Goal: Task Accomplishment & Management: Use online tool/utility

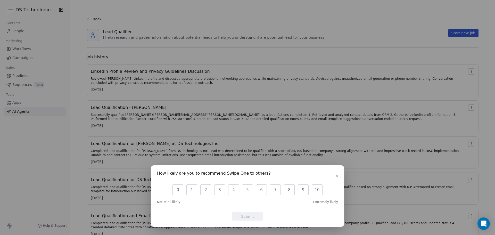
click at [338, 172] on button "button" at bounding box center [337, 175] width 6 height 6
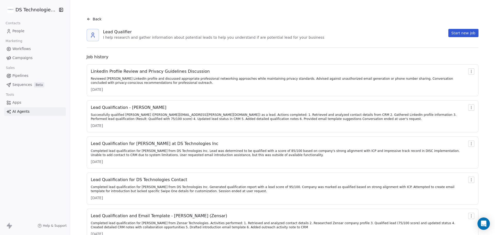
click at [87, 18] on icon at bounding box center [89, 19] width 4 height 4
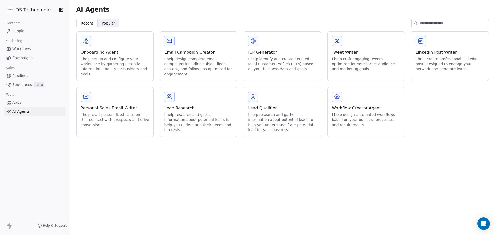
click at [29, 29] on link "People" at bounding box center [35, 31] width 62 height 9
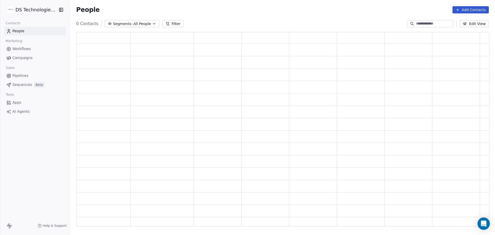
scroll to position [190, 409]
click at [29, 29] on link "People" at bounding box center [35, 31] width 62 height 9
click at [176, 23] on button "Filter" at bounding box center [176, 23] width 21 height 7
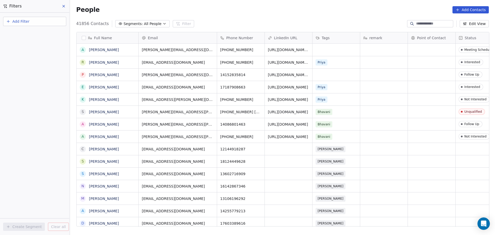
scroll to position [203, 421]
click at [43, 24] on button "Add Filter" at bounding box center [34, 21] width 63 height 9
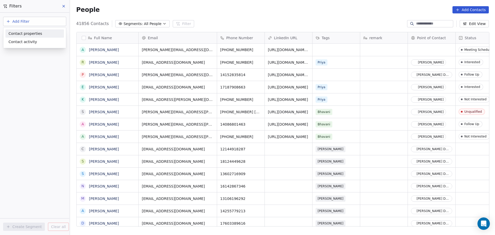
click at [31, 35] on span "Contact properties" at bounding box center [26, 33] width 34 height 5
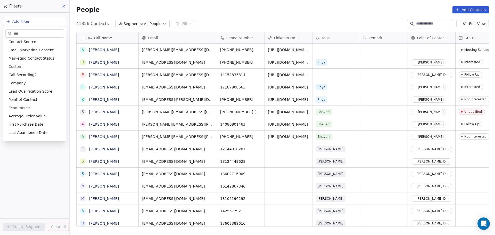
scroll to position [0, 0]
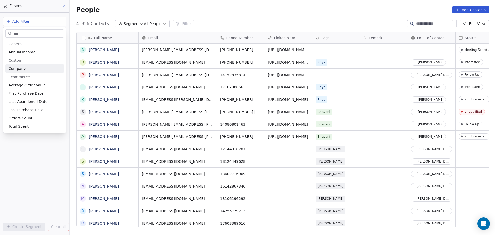
type input "***"
click at [13, 69] on span "Company" at bounding box center [17, 68] width 17 height 5
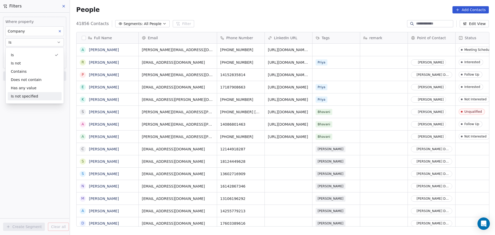
click at [14, 112] on div "Where property Company Is Add filter to this group Add another filter Create Se…" at bounding box center [34, 124] width 69 height 222
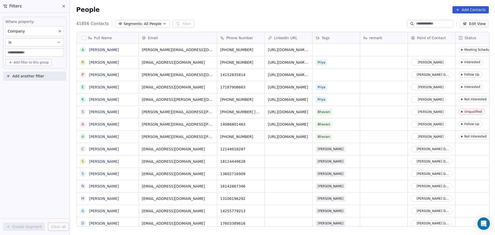
click at [18, 54] on input at bounding box center [35, 53] width 58 height 8
type input "*"
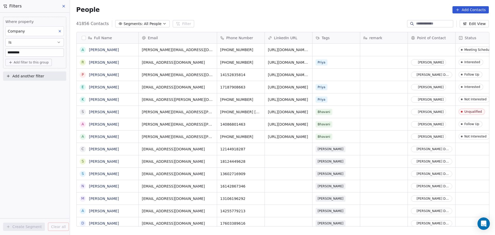
type input "*********"
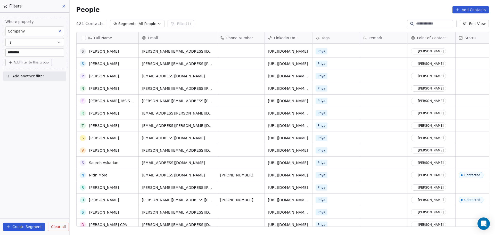
scroll to position [206, 0]
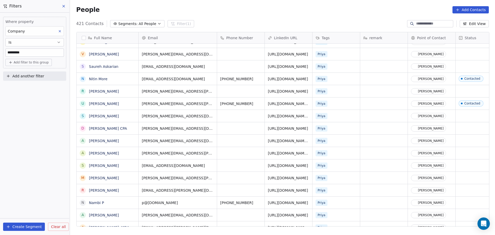
click at [239, 39] on span "Phone Number" at bounding box center [239, 37] width 27 height 5
click at [226, 156] on html "DS Technologies Inc Contacts People Marketing Workflows Campaigns Sales Pipelin…" at bounding box center [247, 117] width 495 height 235
click at [23, 75] on span "Add another filter" at bounding box center [28, 75] width 32 height 5
click at [37, 88] on span "Contact properties" at bounding box center [26, 88] width 34 height 5
type input "***"
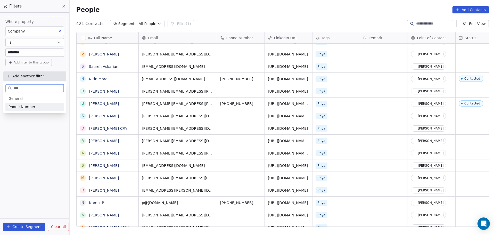
click at [32, 106] on span "Phone Number" at bounding box center [22, 106] width 27 height 5
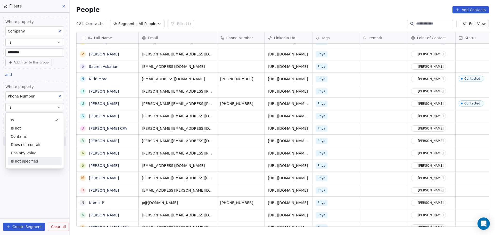
click at [26, 186] on div "Where property Company Is ********* Add filter to this group and Where property…" at bounding box center [34, 124] width 69 height 222
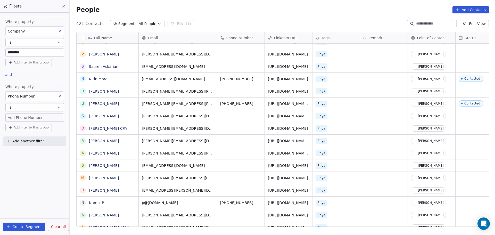
click at [17, 115] on span "Add Phone Number" at bounding box center [25, 117] width 35 height 5
click at [14, 168] on html "DS Technologies Inc Contacts People Marketing Workflows Campaigns Sales Pipelin…" at bounding box center [247, 117] width 495 height 235
click at [30, 107] on button "Is" at bounding box center [34, 107] width 59 height 8
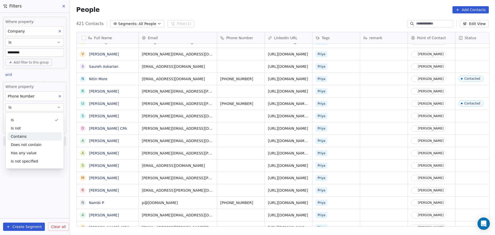
click at [30, 135] on div "Contains" at bounding box center [35, 136] width 54 height 8
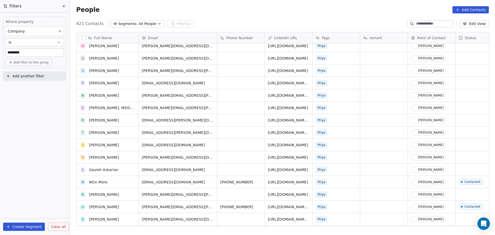
scroll to position [0, 0]
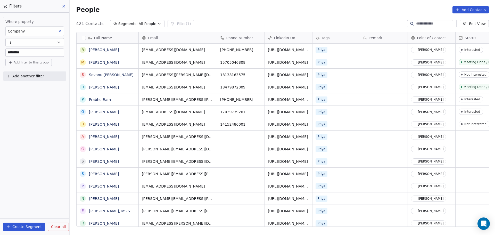
click at [26, 76] on span "Add another filter" at bounding box center [28, 75] width 32 height 5
click at [31, 88] on span "Contact properties" at bounding box center [26, 88] width 34 height 5
type input "**"
click at [46, 106] on div "Phone Number" at bounding box center [35, 106] width 52 height 5
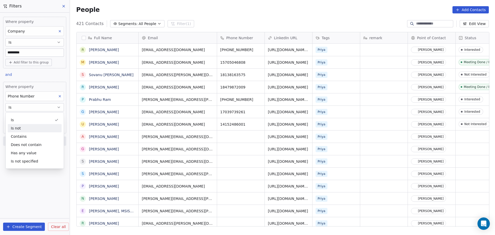
click at [31, 127] on div "Is not" at bounding box center [35, 128] width 54 height 8
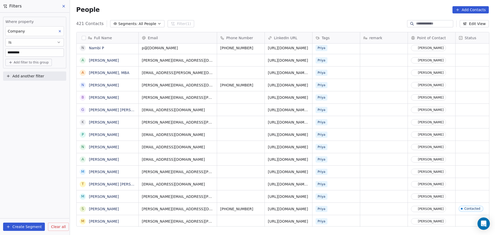
click at [26, 77] on span "Add another filter" at bounding box center [28, 75] width 32 height 5
click at [28, 88] on span "Contact properties" at bounding box center [26, 88] width 34 height 5
type input "***"
click at [27, 107] on span "Phone Number" at bounding box center [22, 106] width 27 height 5
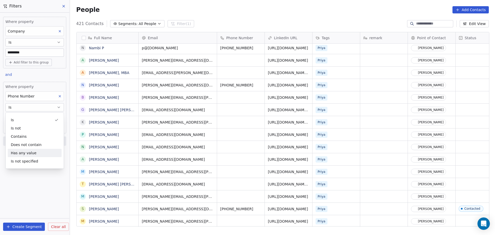
click at [29, 155] on div "Has any value" at bounding box center [35, 153] width 54 height 8
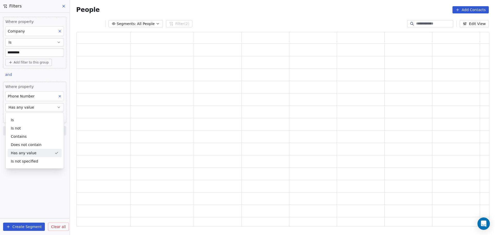
scroll to position [4, 4]
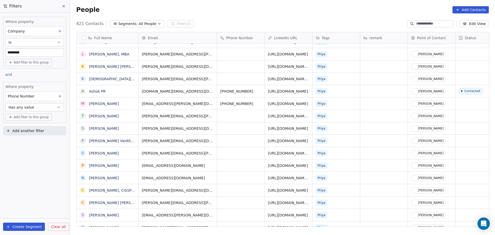
click at [28, 105] on span "Has any value" at bounding box center [22, 107] width 26 height 5
click at [21, 120] on div "Is" at bounding box center [35, 120] width 54 height 8
click at [21, 120] on span "Add Phone Number" at bounding box center [25, 117] width 35 height 5
click at [20, 161] on html "DS Technologies Inc Contacts People Marketing Workflows Campaigns Sales Pipelin…" at bounding box center [247, 117] width 495 height 235
click at [25, 127] on span "Add filter to this group" at bounding box center [31, 127] width 35 height 4
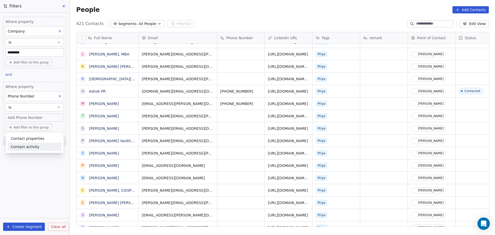
click at [21, 181] on html "DS Technologies Inc Contacts People Marketing Workflows Campaigns Sales Pipelin…" at bounding box center [247, 117] width 495 height 235
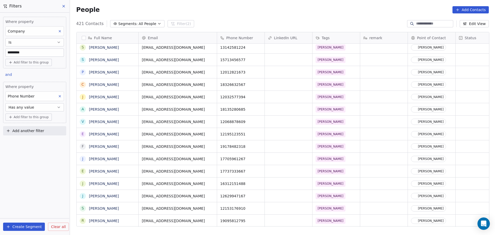
click at [29, 53] on input "*********" at bounding box center [35, 53] width 58 height 8
type input "*"
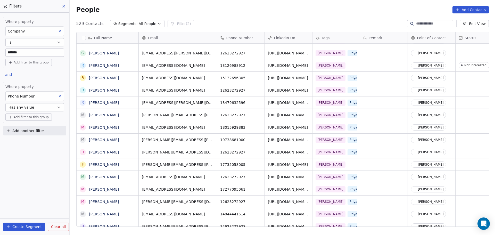
click at [32, 51] on input "*******" at bounding box center [35, 53] width 58 height 8
type input "*"
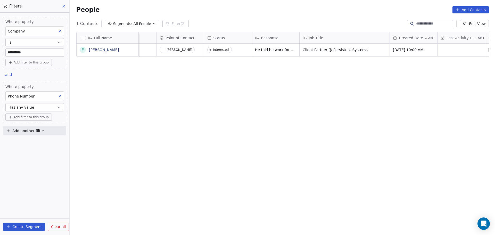
click at [28, 51] on input "**********" at bounding box center [35, 53] width 58 height 8
type input "**********"
